Goal: Transaction & Acquisition: Obtain resource

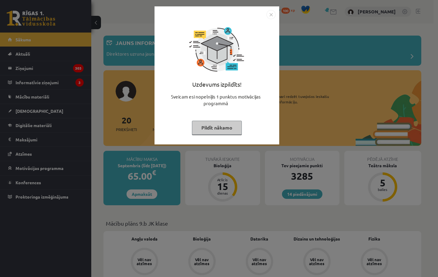
click at [207, 125] on button "Pildīt nākamo" at bounding box center [217, 128] width 50 height 14
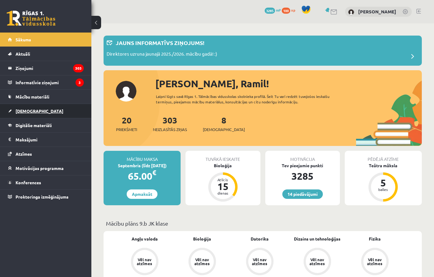
click at [79, 112] on link "[DEMOGRAPHIC_DATA]" at bounding box center [46, 111] width 76 height 14
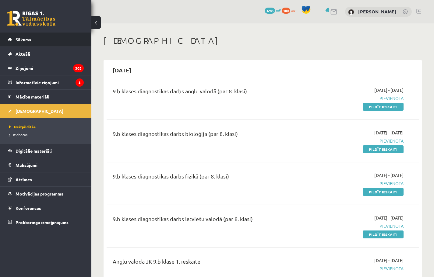
click at [32, 41] on link "Sākums" at bounding box center [46, 40] width 76 height 14
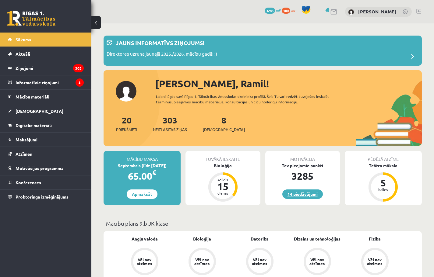
click at [301, 191] on link "14 piedāvājumi" at bounding box center [302, 194] width 40 height 9
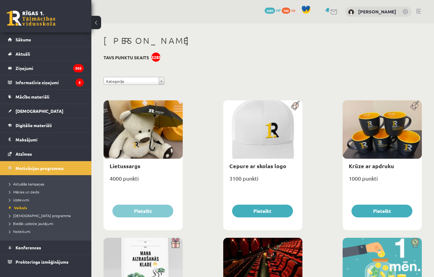
scroll to position [30, 0]
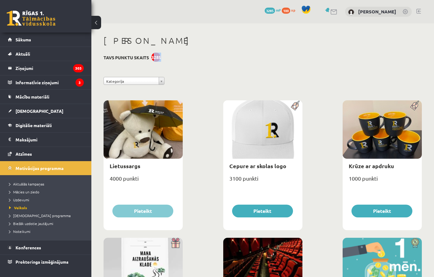
drag, startPoint x: 153, startPoint y: 58, endPoint x: 160, endPoint y: 58, distance: 7.9
click at [160, 58] on div "3285" at bounding box center [155, 57] width 9 height 9
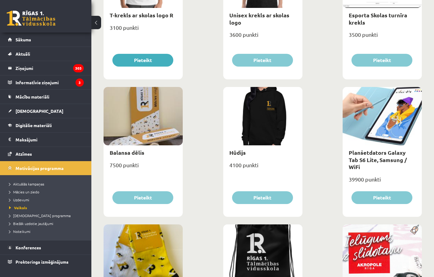
scroll to position [457, 0]
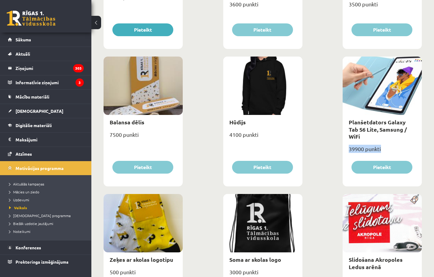
drag, startPoint x: 352, startPoint y: 143, endPoint x: 382, endPoint y: 145, distance: 30.5
click at [382, 145] on div "39900 punkti" at bounding box center [382, 151] width 79 height 15
click at [337, 143] on div "Lietussargs 4000 punkti Pieteikt Cepure ar skolas logo 3100 punkti Pieteikt Krū…" at bounding box center [262, 192] width 321 height 1101
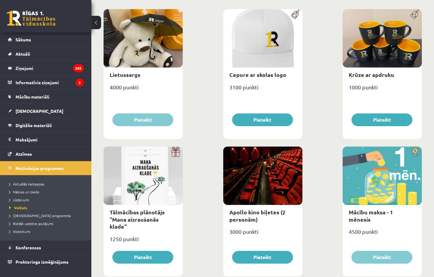
scroll to position [0, 0]
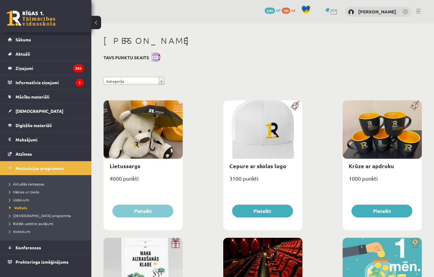
drag, startPoint x: 158, startPoint y: 58, endPoint x: 152, endPoint y: 62, distance: 7.4
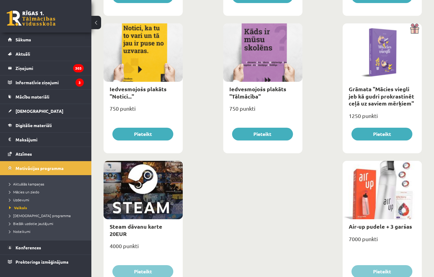
scroll to position [933, 0]
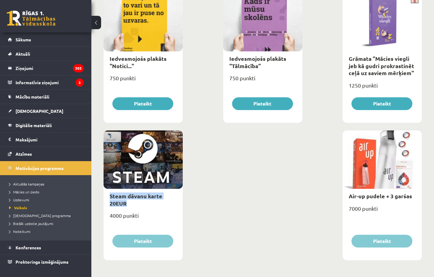
drag, startPoint x: 104, startPoint y: 196, endPoint x: 135, endPoint y: 206, distance: 32.5
click at [135, 205] on div "Steam dāvanu karte 20EUR" at bounding box center [143, 200] width 79 height 22
click at [158, 213] on div "4000 punkti" at bounding box center [143, 218] width 79 height 15
drag, startPoint x: 117, startPoint y: 216, endPoint x: 107, endPoint y: 217, distance: 9.4
click at [107, 217] on div "4000 punkti" at bounding box center [143, 218] width 79 height 15
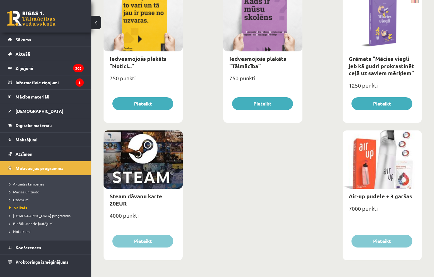
drag, startPoint x: 139, startPoint y: 214, endPoint x: 108, endPoint y: 198, distance: 34.3
click at [108, 198] on div "Steam dāvanu karte 20EUR 4000 punkti Pieteikt" at bounding box center [143, 196] width 79 height 130
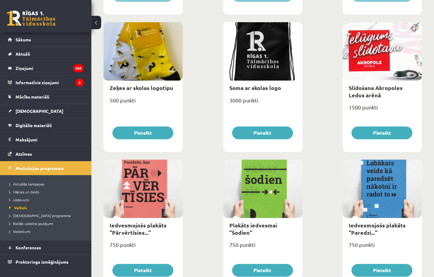
scroll to position [446, 0]
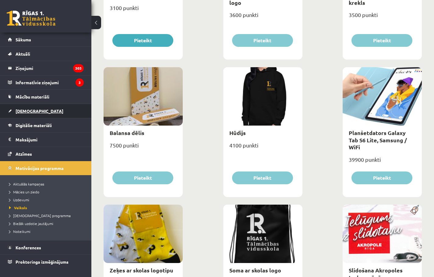
click at [55, 108] on link "[DEMOGRAPHIC_DATA]" at bounding box center [46, 111] width 76 height 14
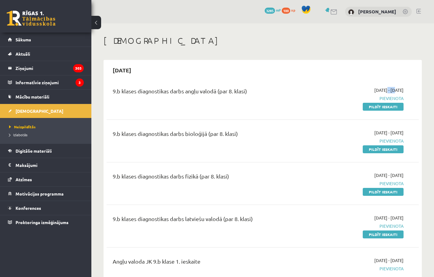
drag, startPoint x: 369, startPoint y: 89, endPoint x: 378, endPoint y: 90, distance: 9.2
click at [378, 90] on span "[DATE] - [DATE]" at bounding box center [388, 90] width 29 height 6
